Goal: Register for event/course

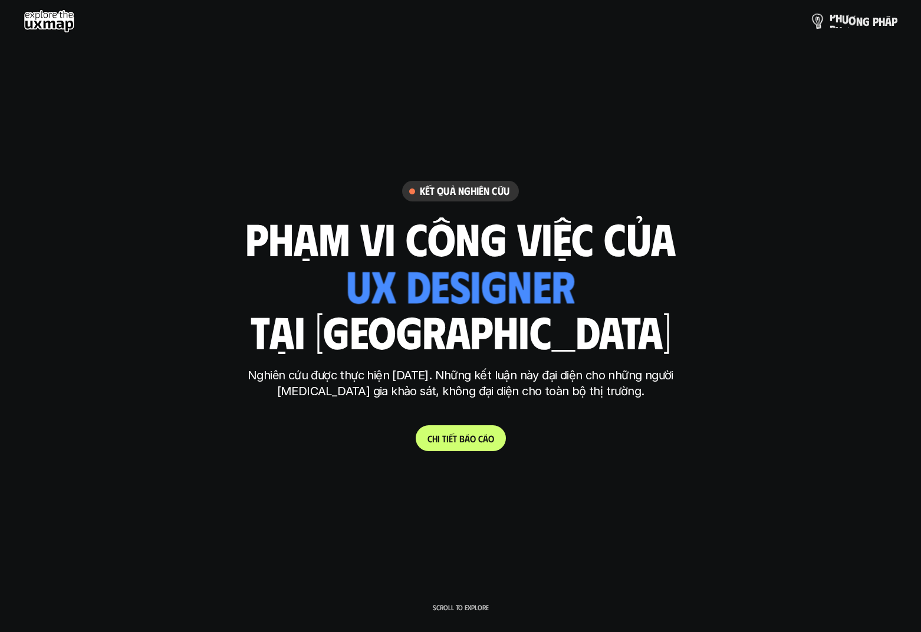
click at [849, 27] on p "p h ư ơ n g p h á p" at bounding box center [863, 21] width 68 height 13
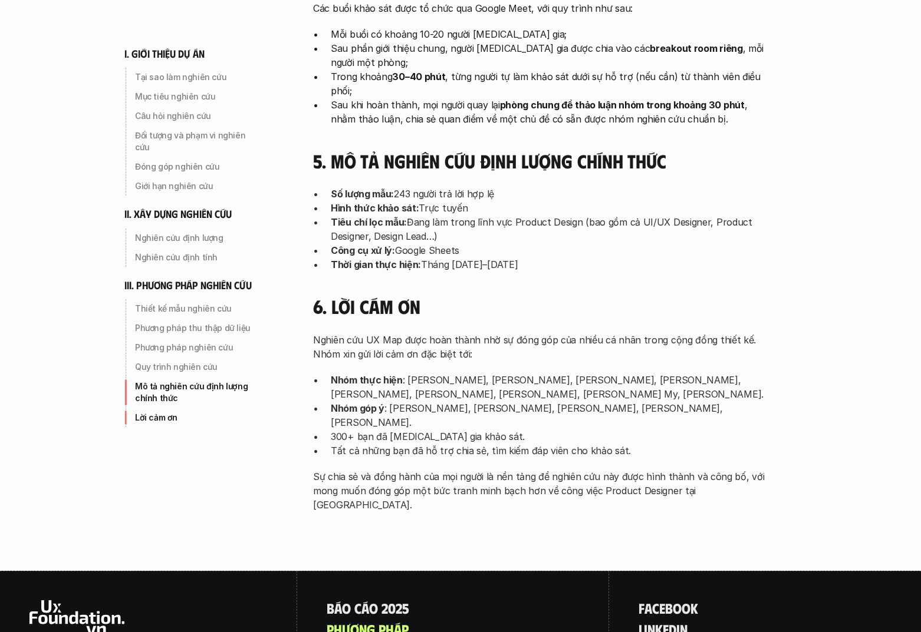
scroll to position [3706, 0]
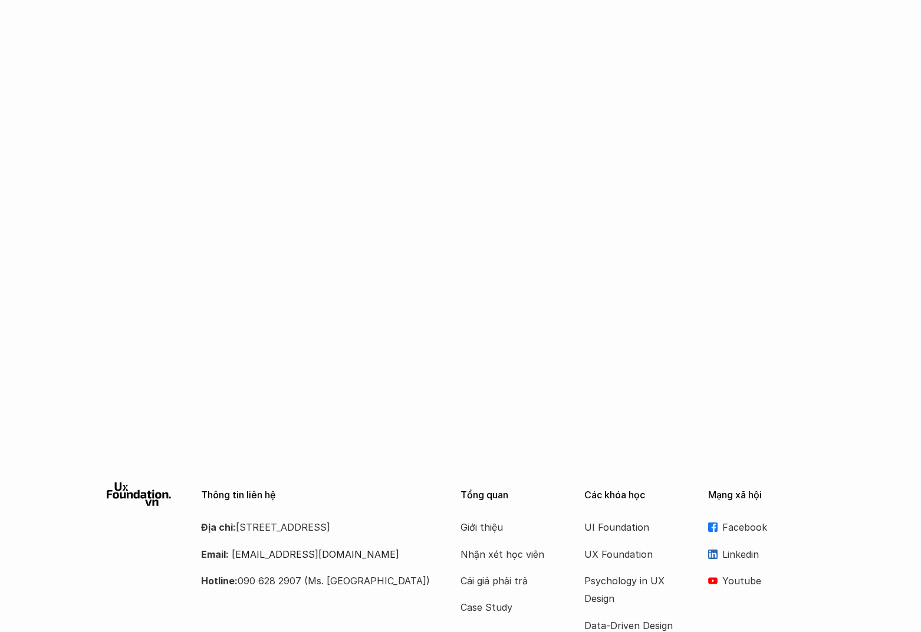
scroll to position [2148, 0]
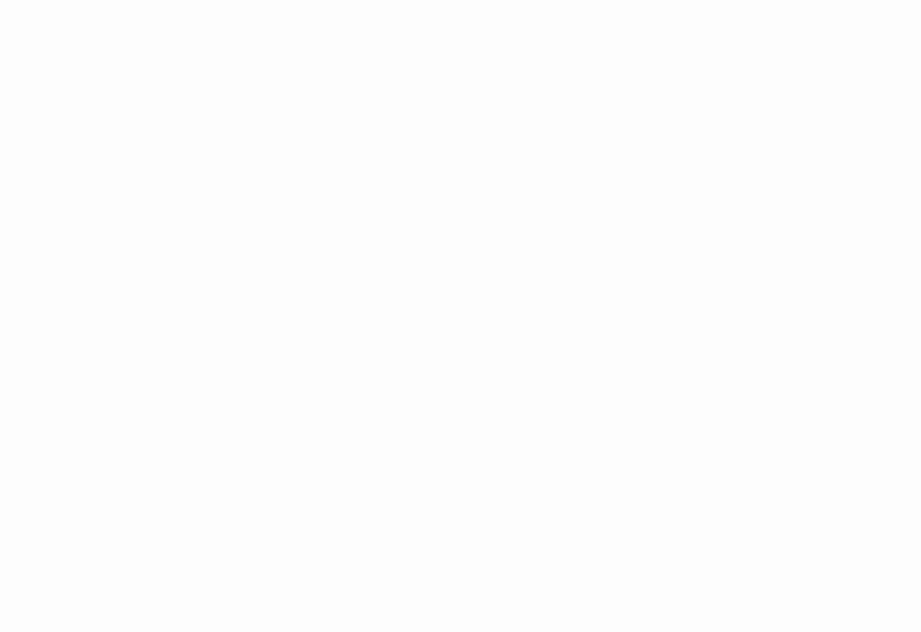
scroll to position [2318, 0]
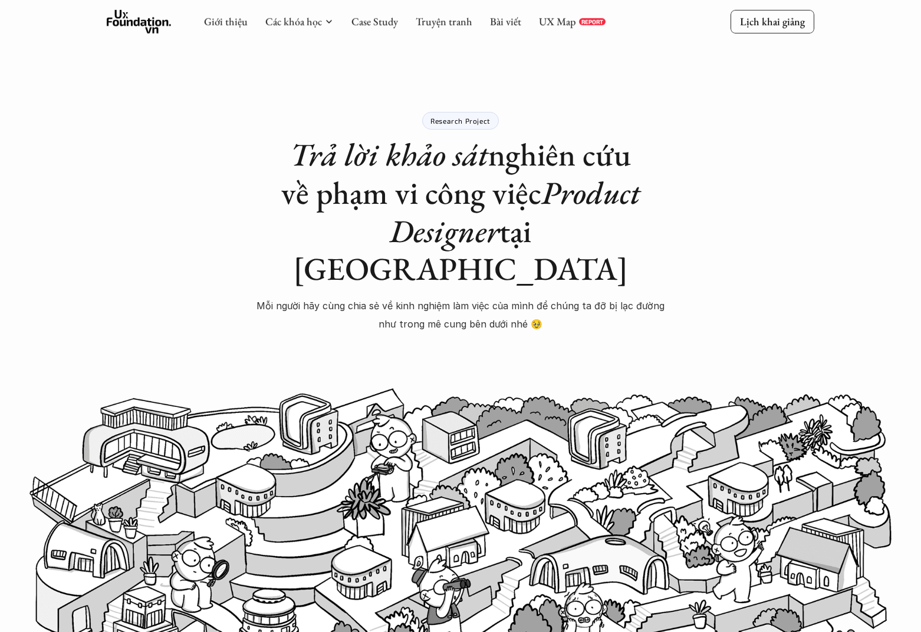
scroll to position [522, 0]
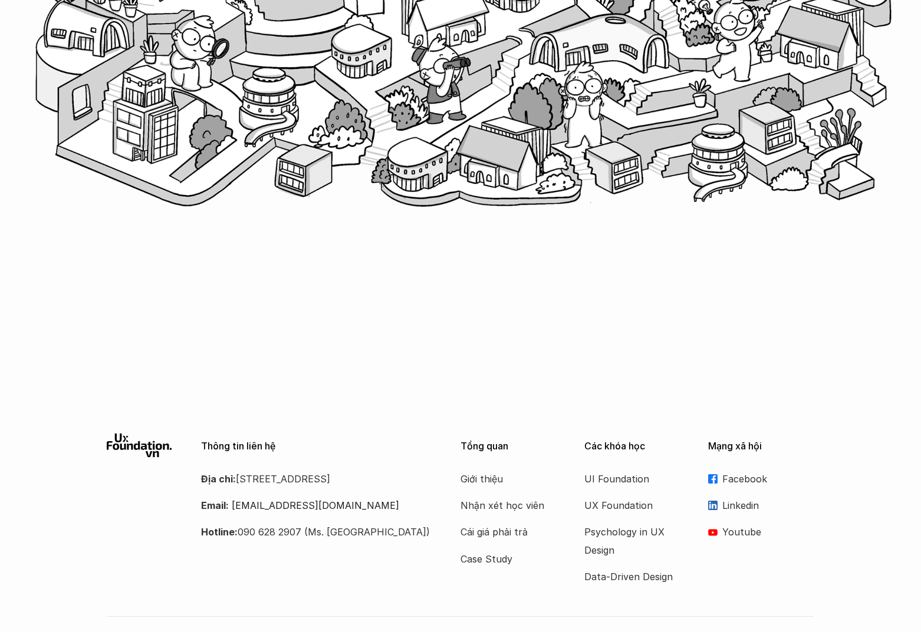
click at [221, 157] on img at bounding box center [460, 37] width 862 height 346
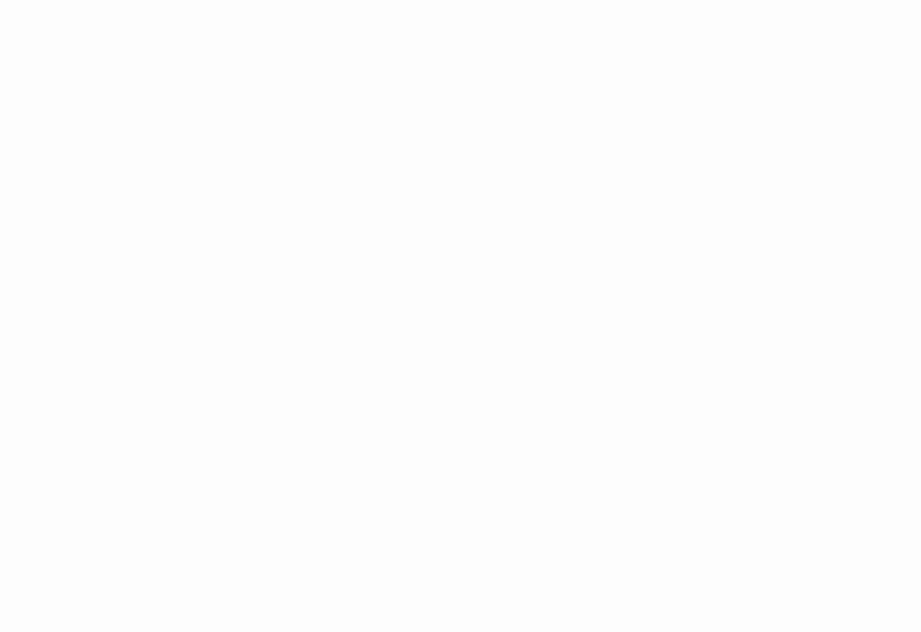
scroll to position [3281, 0]
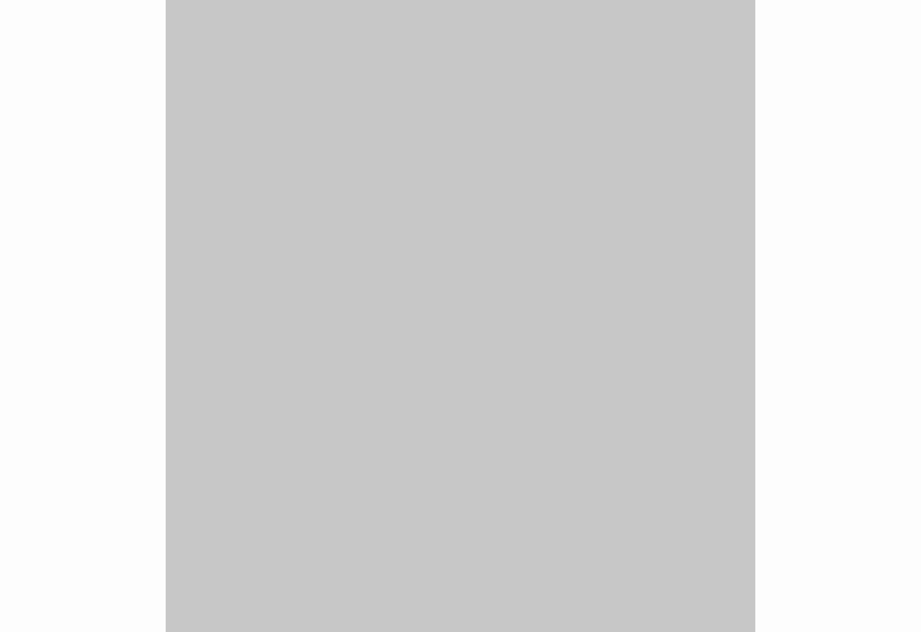
scroll to position [753, 0]
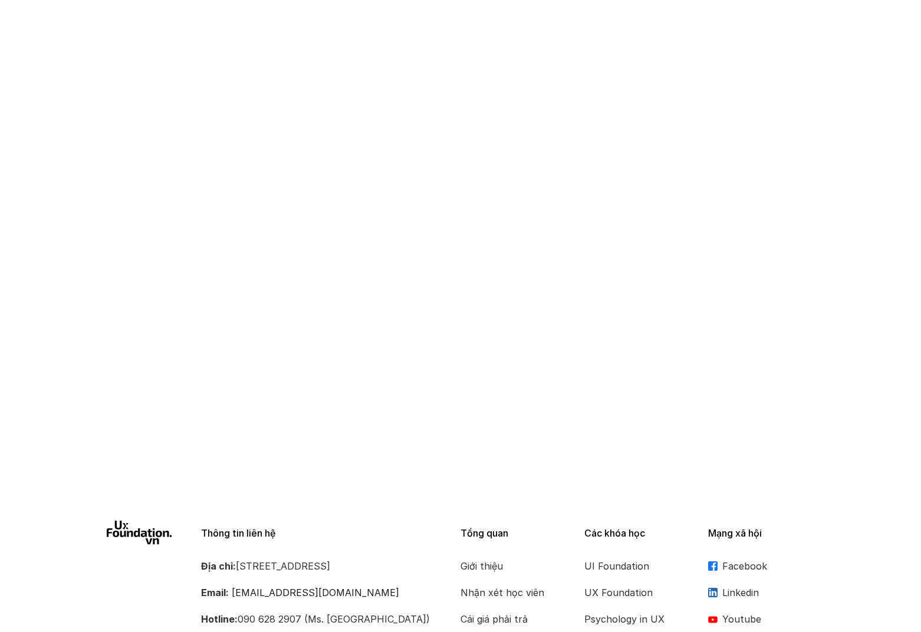
scroll to position [927, 0]
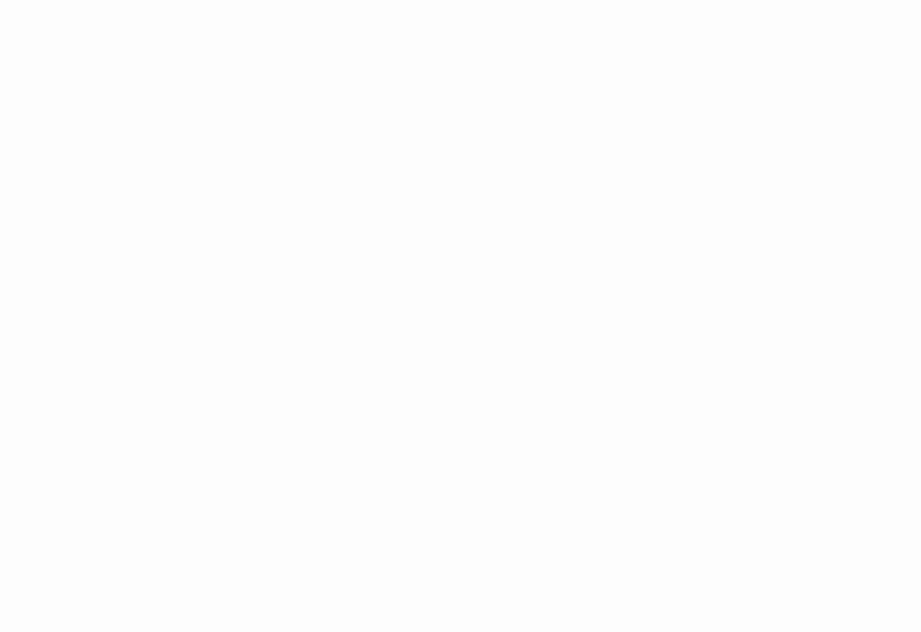
scroll to position [1979, 0]
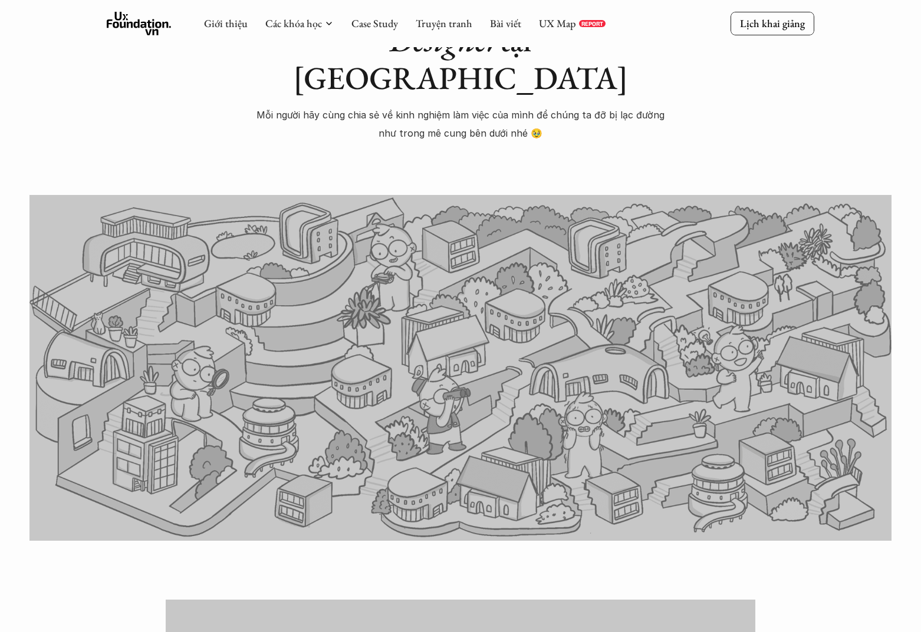
scroll to position [456, 0]
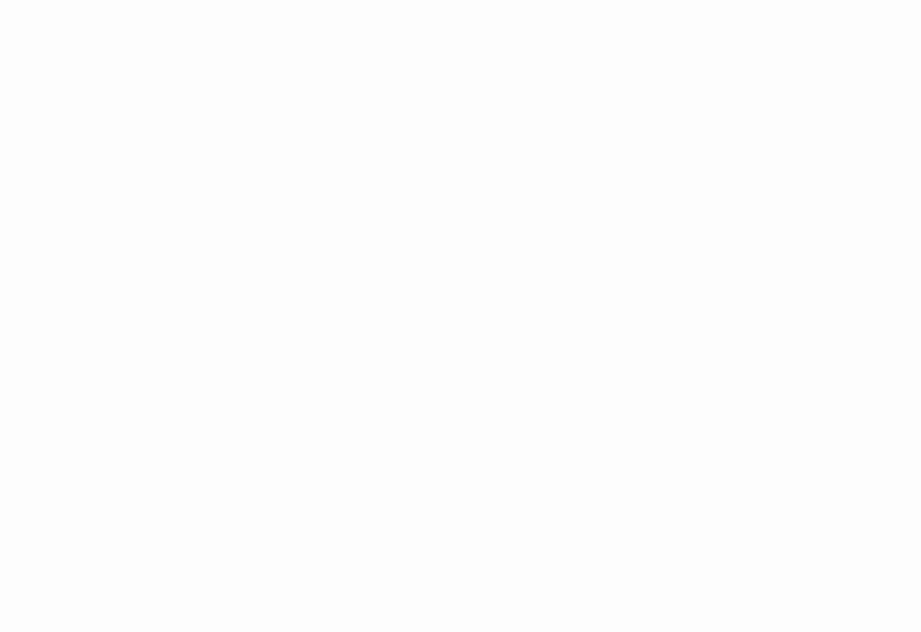
scroll to position [958, 0]
